Goal: Transaction & Acquisition: Purchase product/service

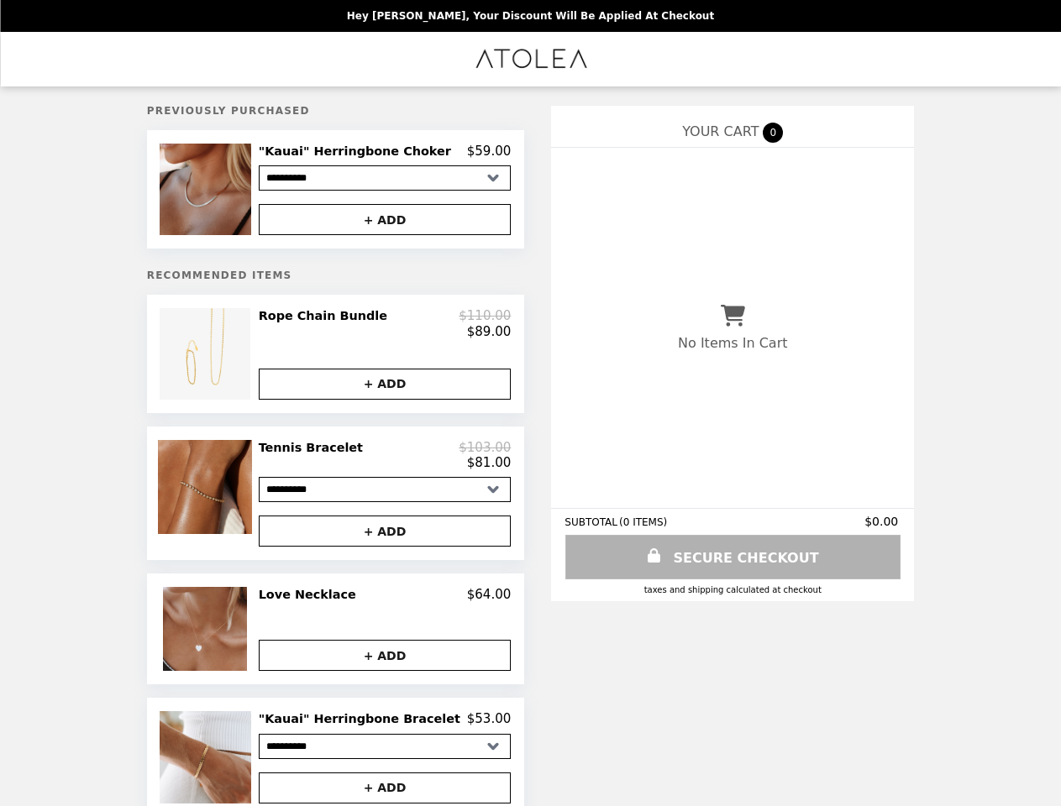
click at [232, 192] on img at bounding box center [208, 190] width 96 height 92
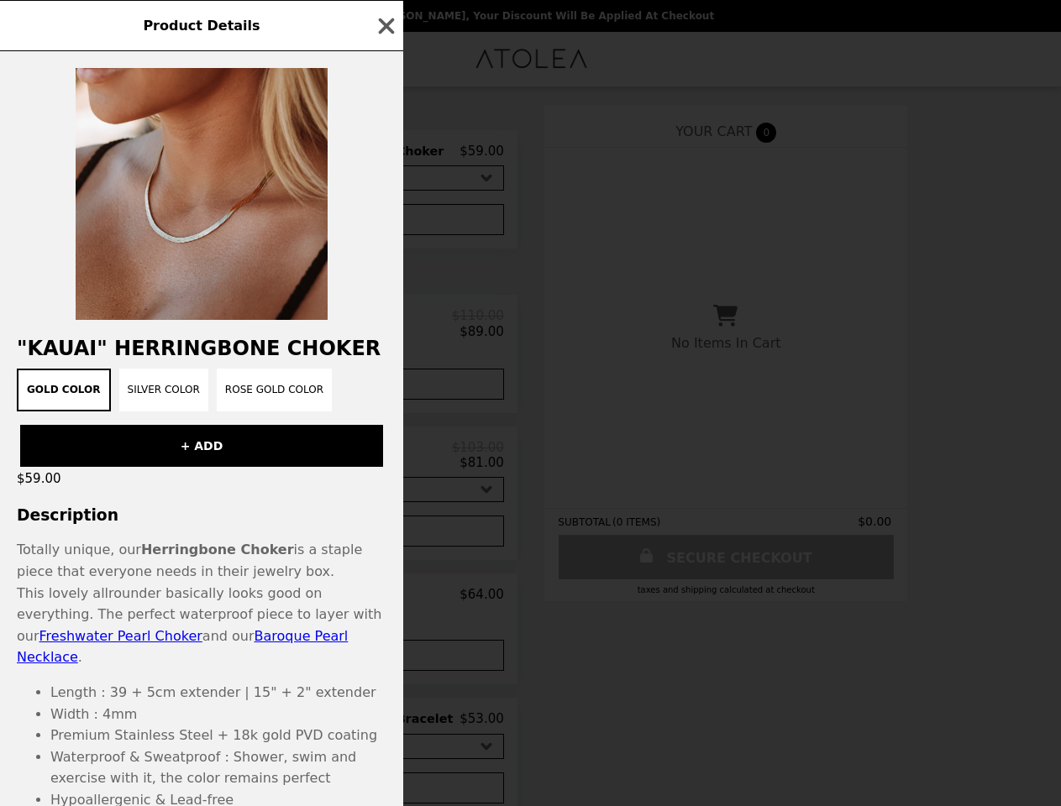
click at [385, 154] on div "Product Details "Kauai" Herringbone Choker Gold Color Silver Color Rose Gold Co…" at bounding box center [530, 403] width 1061 height 806
click at [385, 223] on div at bounding box center [201, 185] width 403 height 269
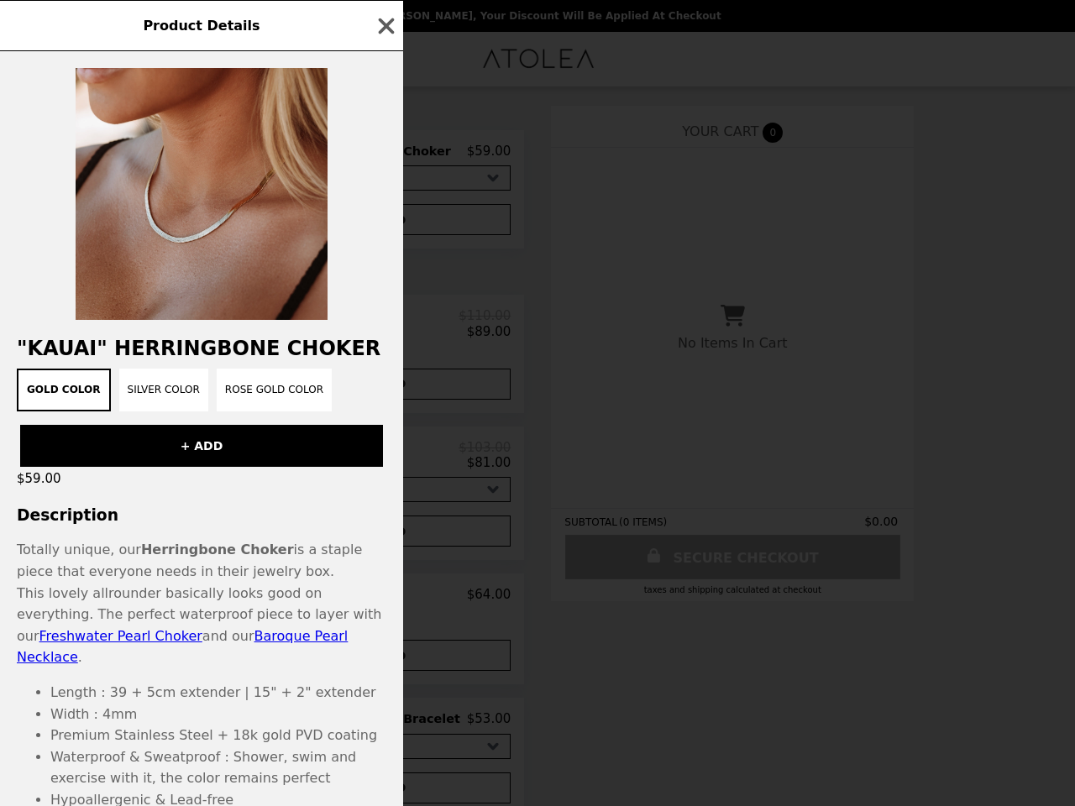
click at [232, 360] on h2 ""Kauai" Herringbone Choker" at bounding box center [201, 349] width 403 height 24
click at [385, 330] on div ""Kauai" Herringbone Choker Gold Color Silver Color Rose Gold Color + ADD $59.00…" at bounding box center [201, 428] width 403 height 755
click at [385, 393] on div "Product Details "Kauai" Herringbone Choker Gold Color Silver Color Rose Gold Co…" at bounding box center [537, 403] width 1075 height 806
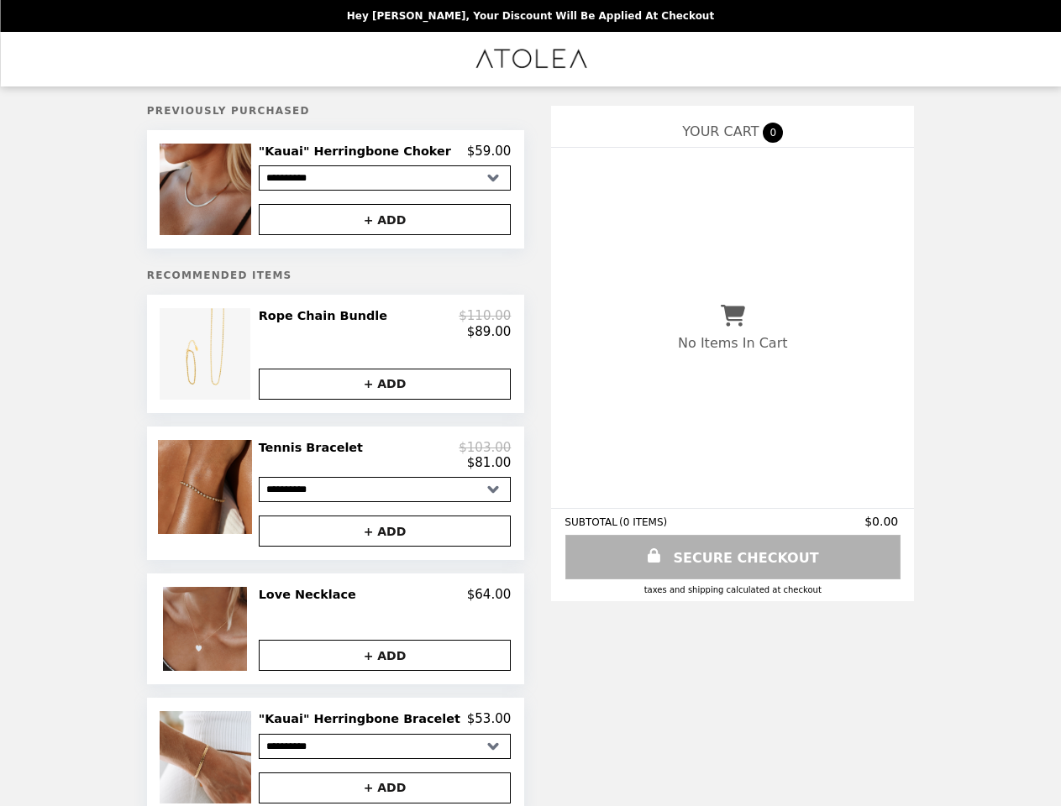
click at [232, 504] on img at bounding box center [207, 487] width 98 height 94
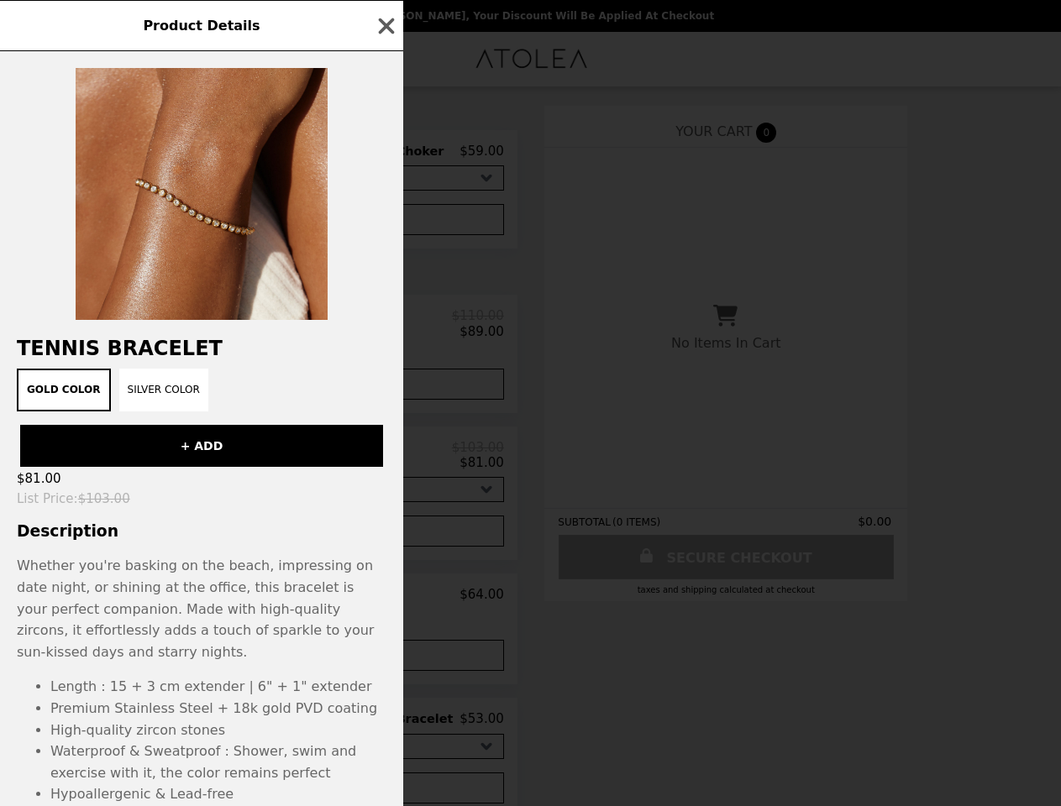
click at [385, 466] on div "Product Details Tennis Bracelet Gold Color Silver Color + ADD $81.00 List Price…" at bounding box center [530, 403] width 1061 height 806
click at [385, 540] on h3 "Description" at bounding box center [201, 531] width 403 height 18
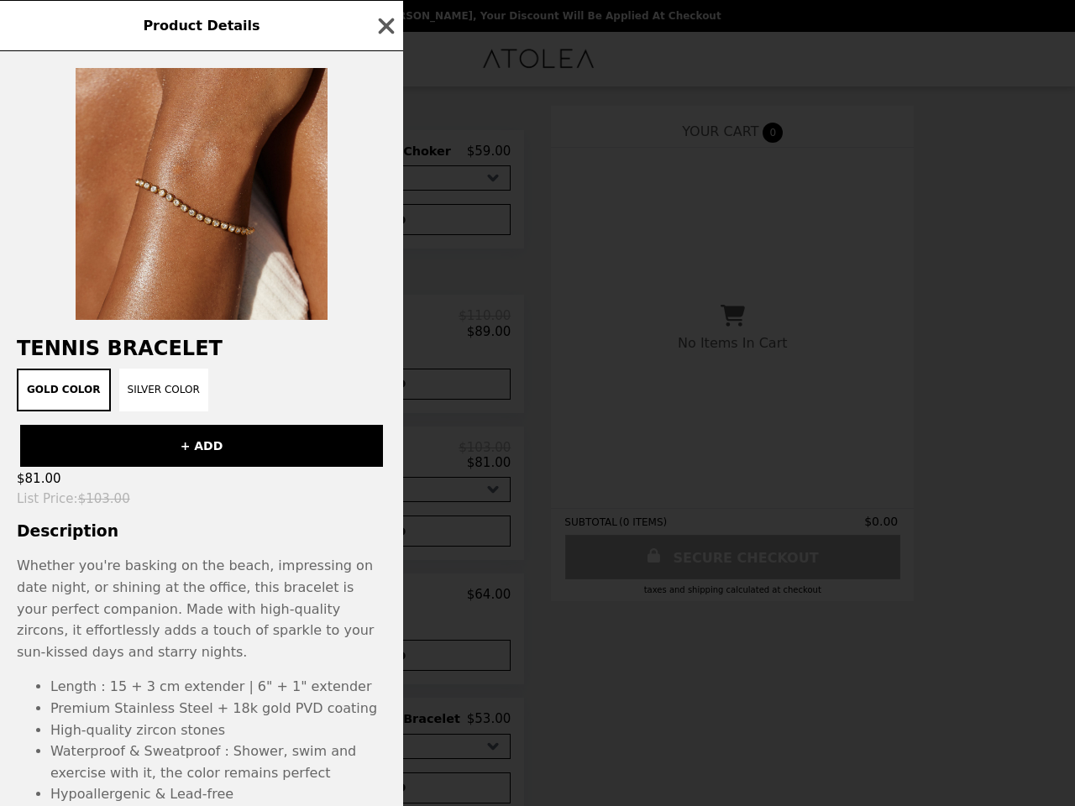
click at [232, 642] on div "Product Details Tennis Bracelet Gold Color Silver Color + ADD $81.00 List Price…" at bounding box center [537, 403] width 1075 height 806
